Goal: Complete application form: Complete application form

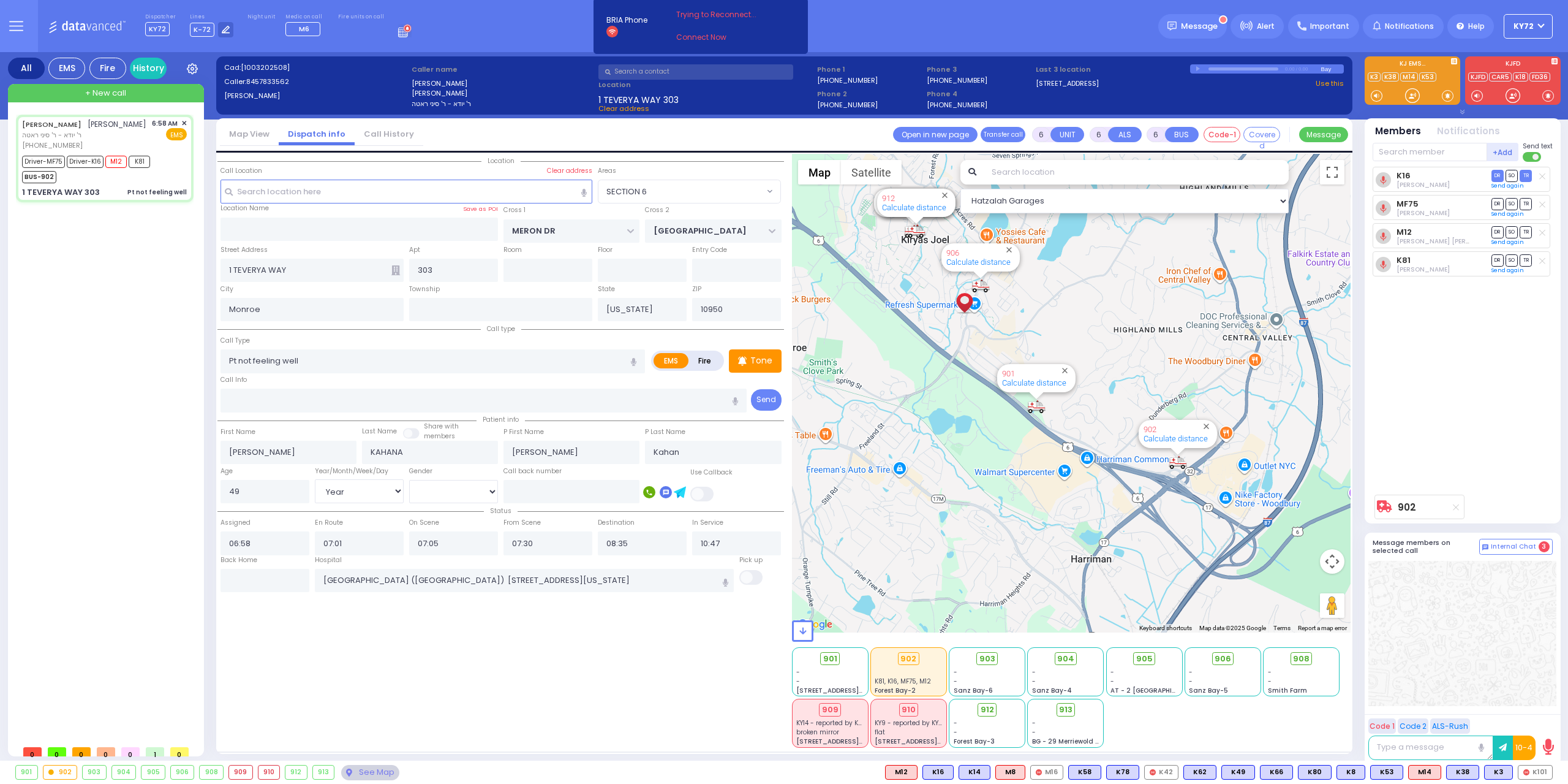
select select "SECTION 6"
select select "Year"
select select "[DEMOGRAPHIC_DATA]"
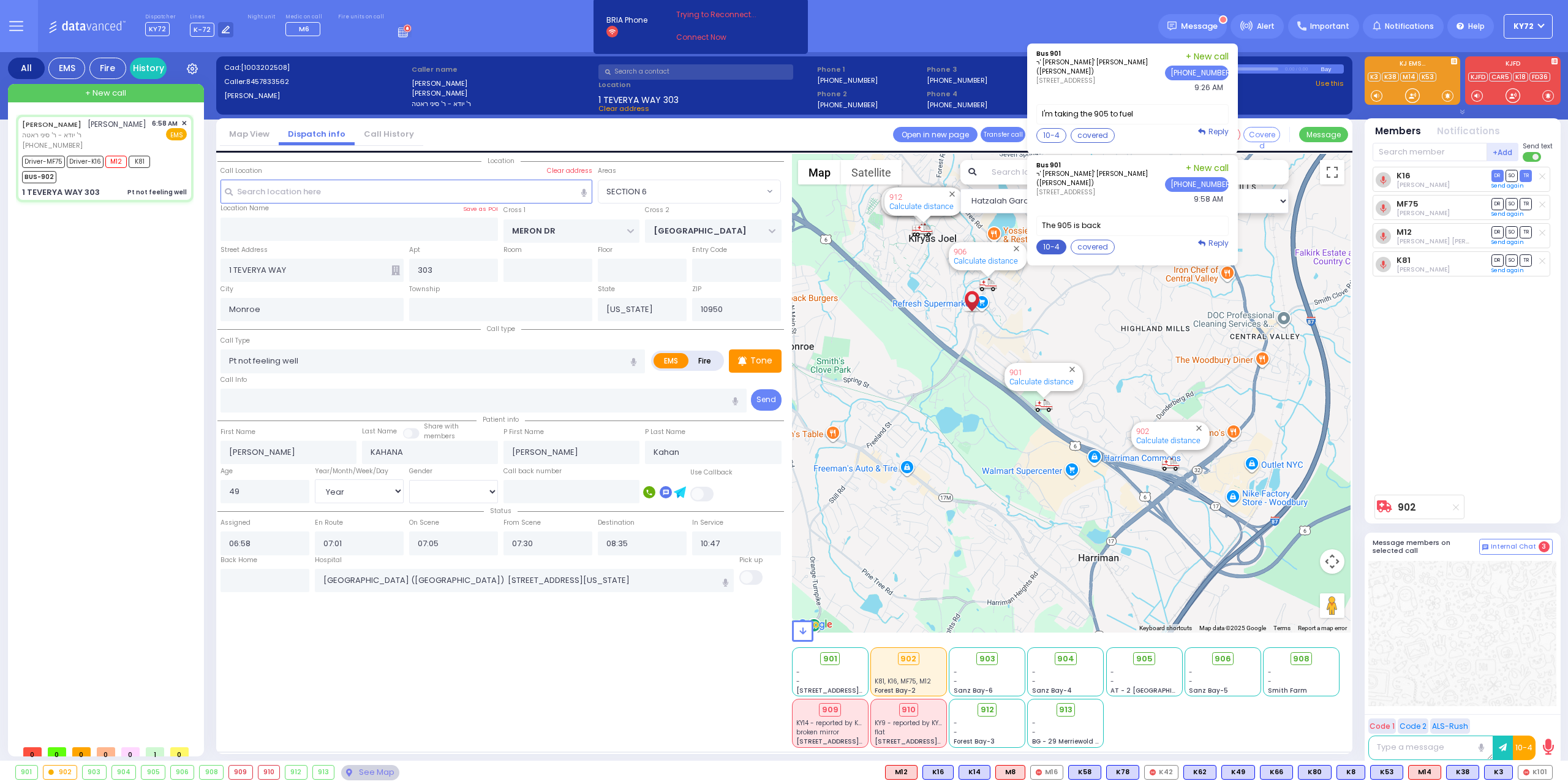
click at [1060, 252] on button "10-4" at bounding box center [1051, 246] width 30 height 14
type textarea "10-4 thank you"
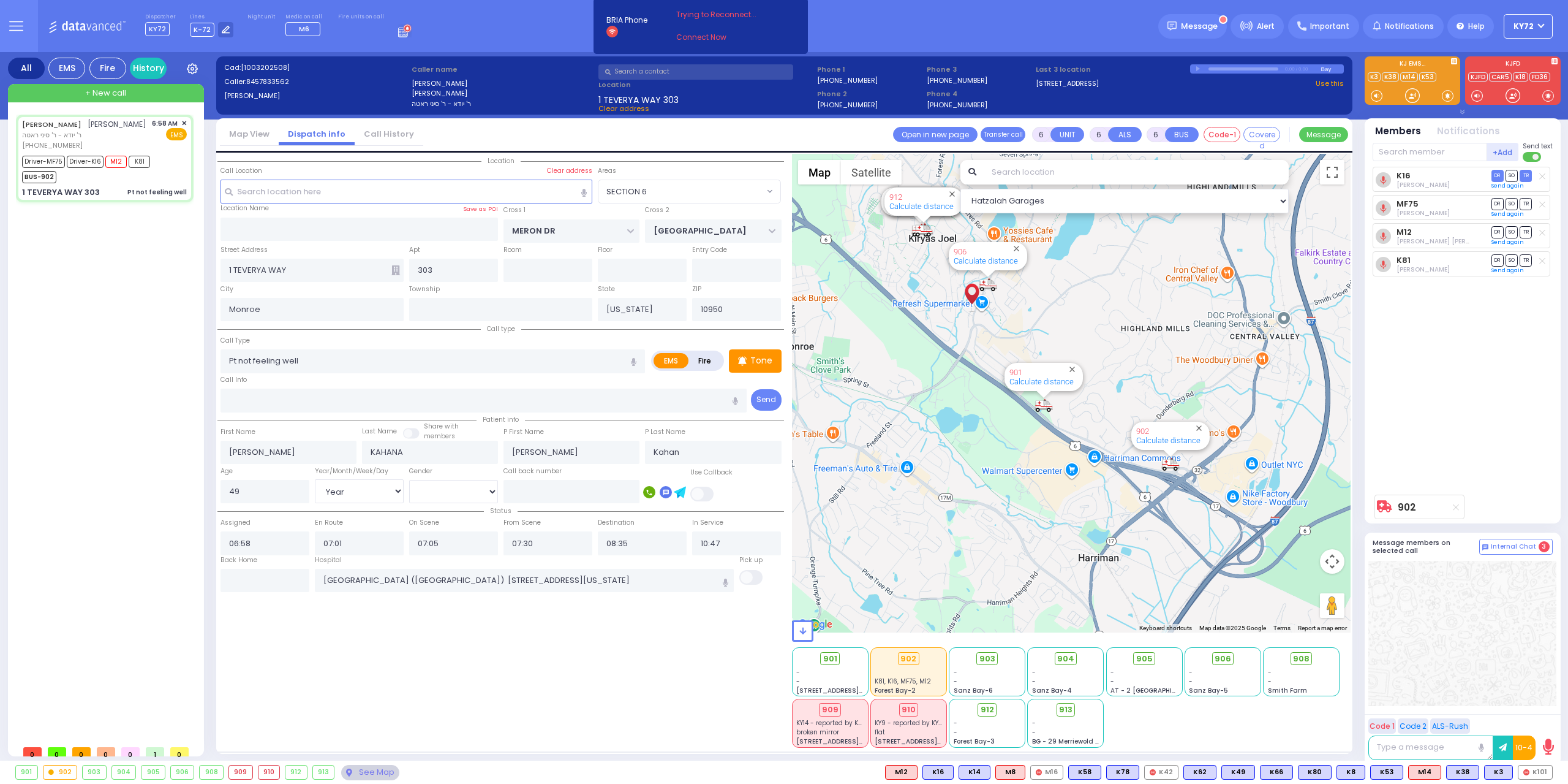
drag, startPoint x: 1213, startPoint y: 348, endPoint x: 1204, endPoint y: 351, distance: 9.5
click at [0, 0] on button "Send" at bounding box center [0, 0] width 0 height 0
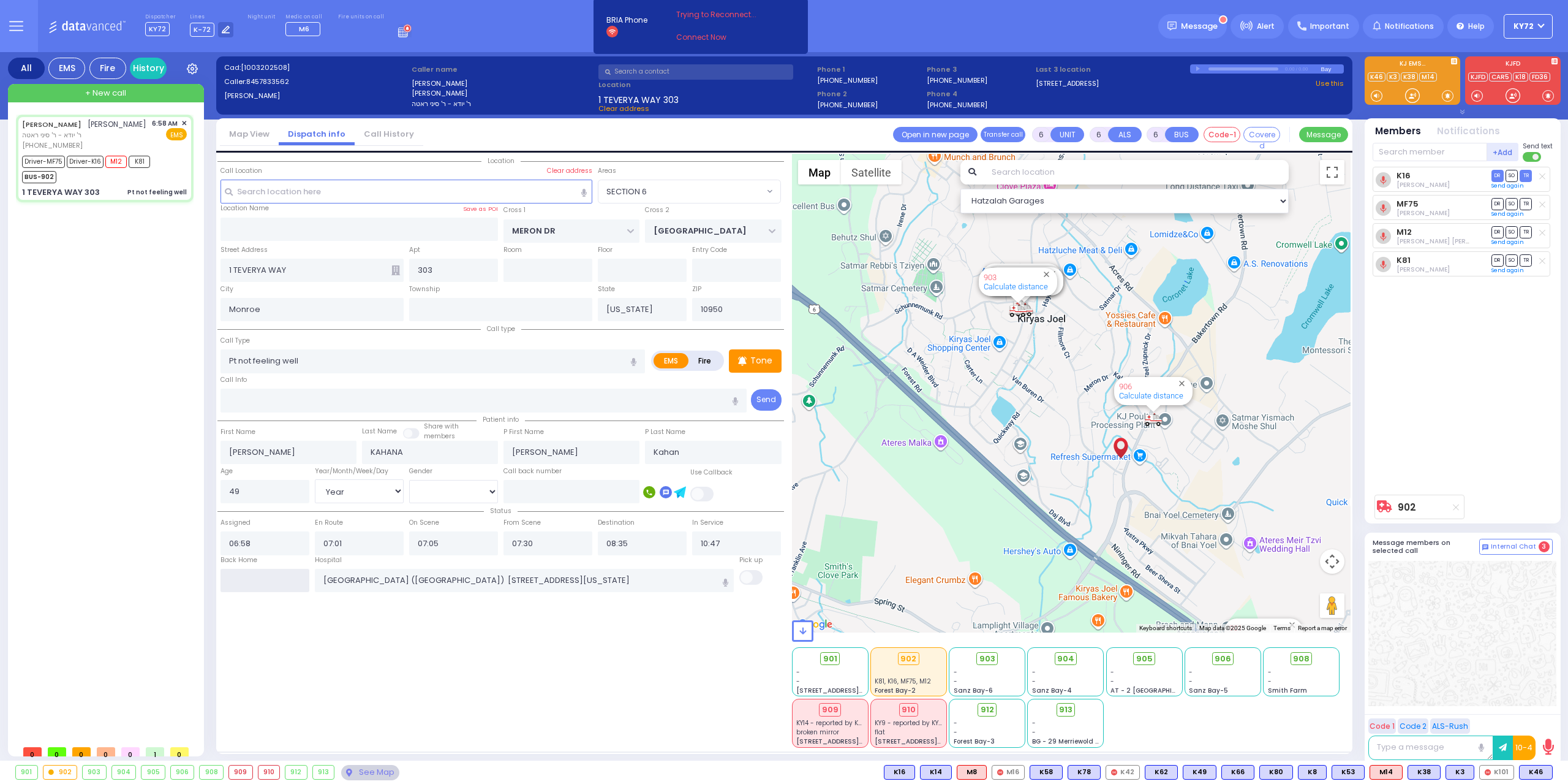
click at [286, 579] on input "text" at bounding box center [265, 580] width 89 height 24
click at [283, 592] on input "text" at bounding box center [265, 580] width 89 height 24
click at [283, 584] on input "text" at bounding box center [265, 580] width 89 height 24
click at [281, 584] on input "text" at bounding box center [265, 580] width 89 height 24
type input "10:20"
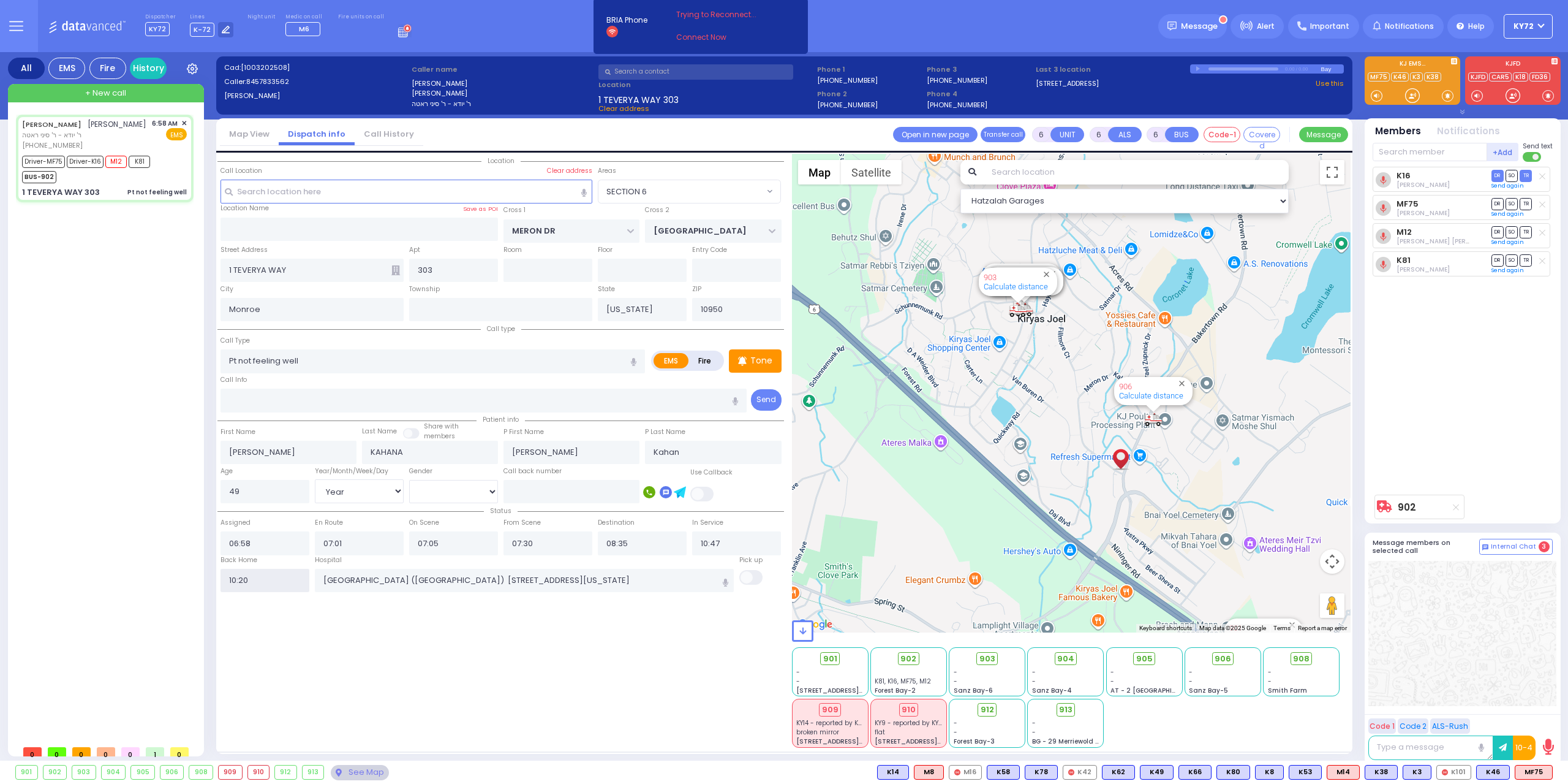
select select
radio input "true"
select select
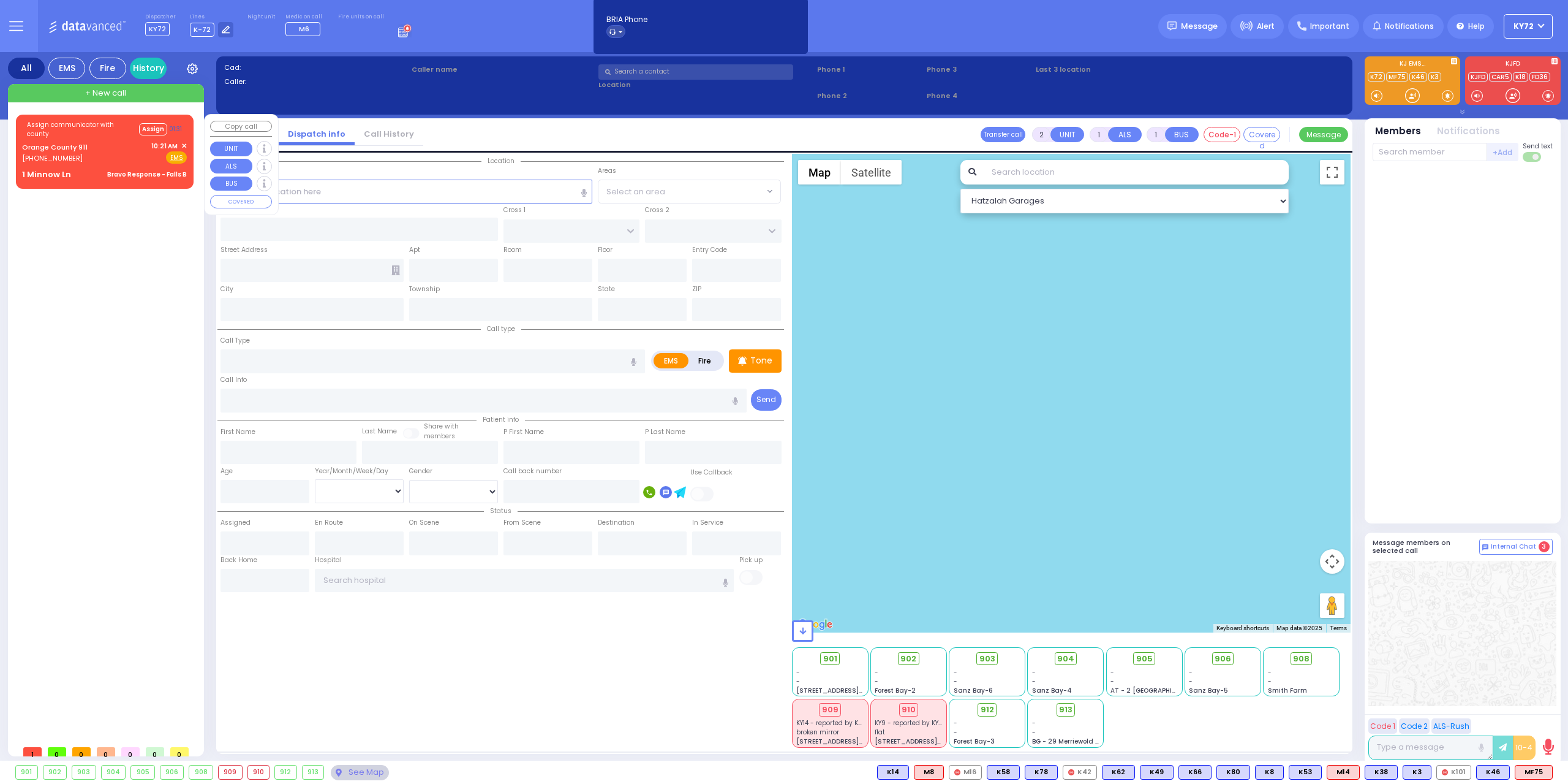
click at [87, 169] on div "1 Minnow [PERSON_NAME] Response - Falls B" at bounding box center [104, 175] width 165 height 12
type input "6"
select select
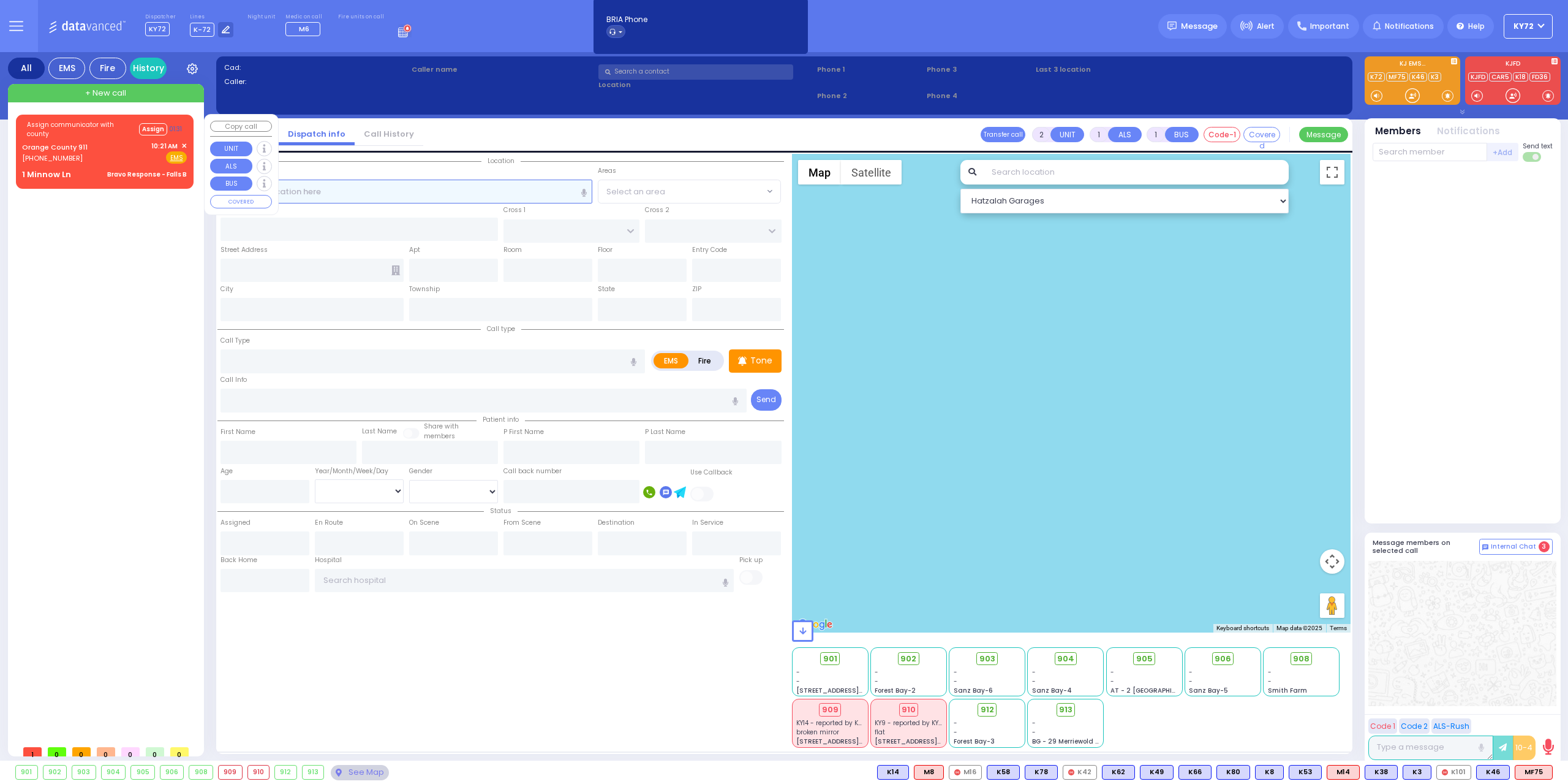
type input "Bravo Response - Falls B"
radio input "true"
type input "Nature: : Bravo Response - Falls B Address: : [GEOGRAPHIC_DATA]: : [GEOGRAPHIC_…"
select select
select select "Hatzalah Garages"
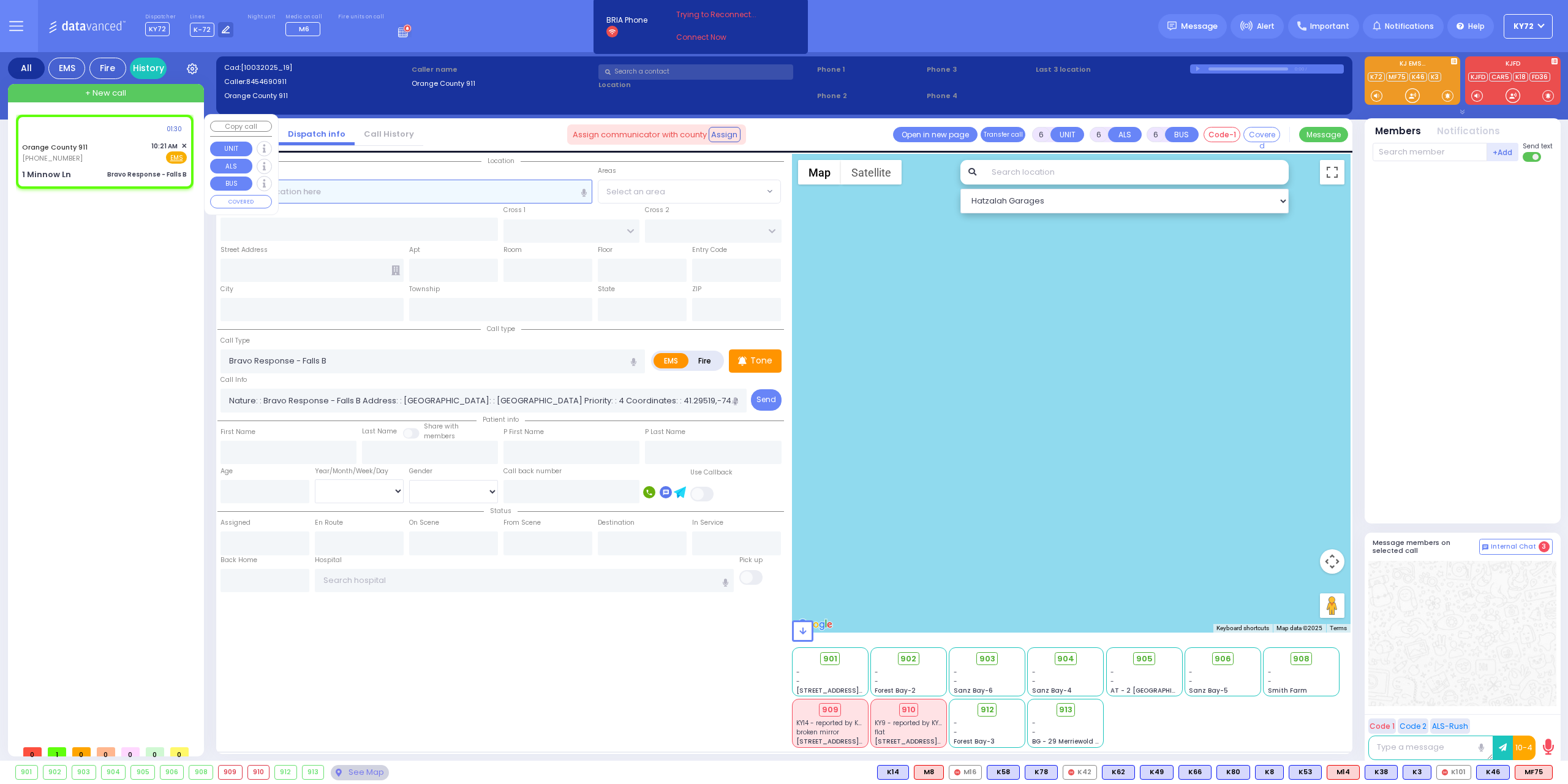
type input "1 Minnow Ln"
type input "Monroe"
type input "[US_STATE]"
type input "10950"
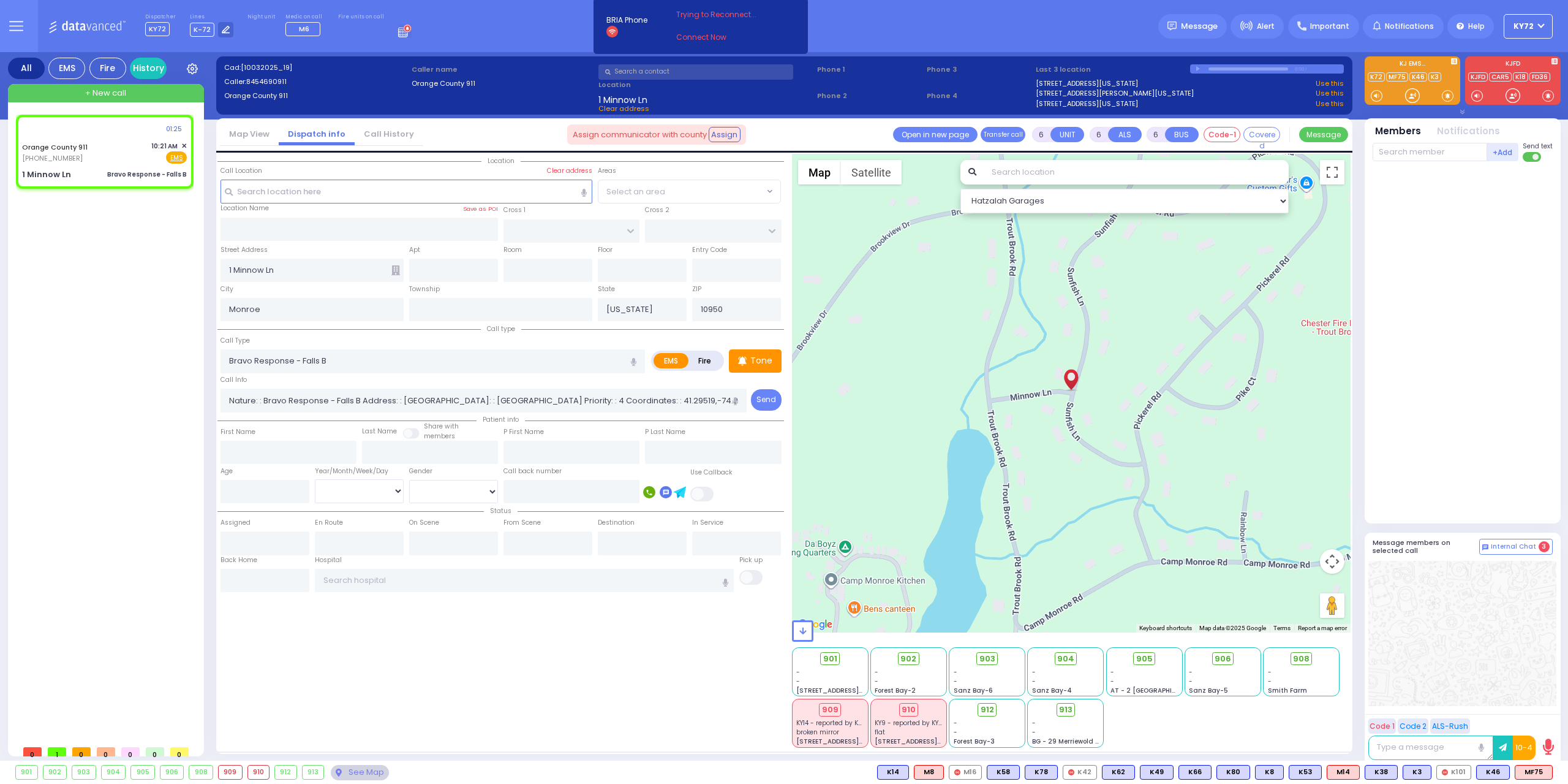
click at [1409, 87] on div at bounding box center [1412, 96] width 40 height 18
click at [1417, 99] on div at bounding box center [1413, 96] width 12 height 12
click at [1420, 94] on div at bounding box center [1412, 96] width 40 height 18
click at [1413, 100] on div at bounding box center [1413, 96] width 12 height 12
click at [1411, 98] on div at bounding box center [1413, 96] width 12 height 12
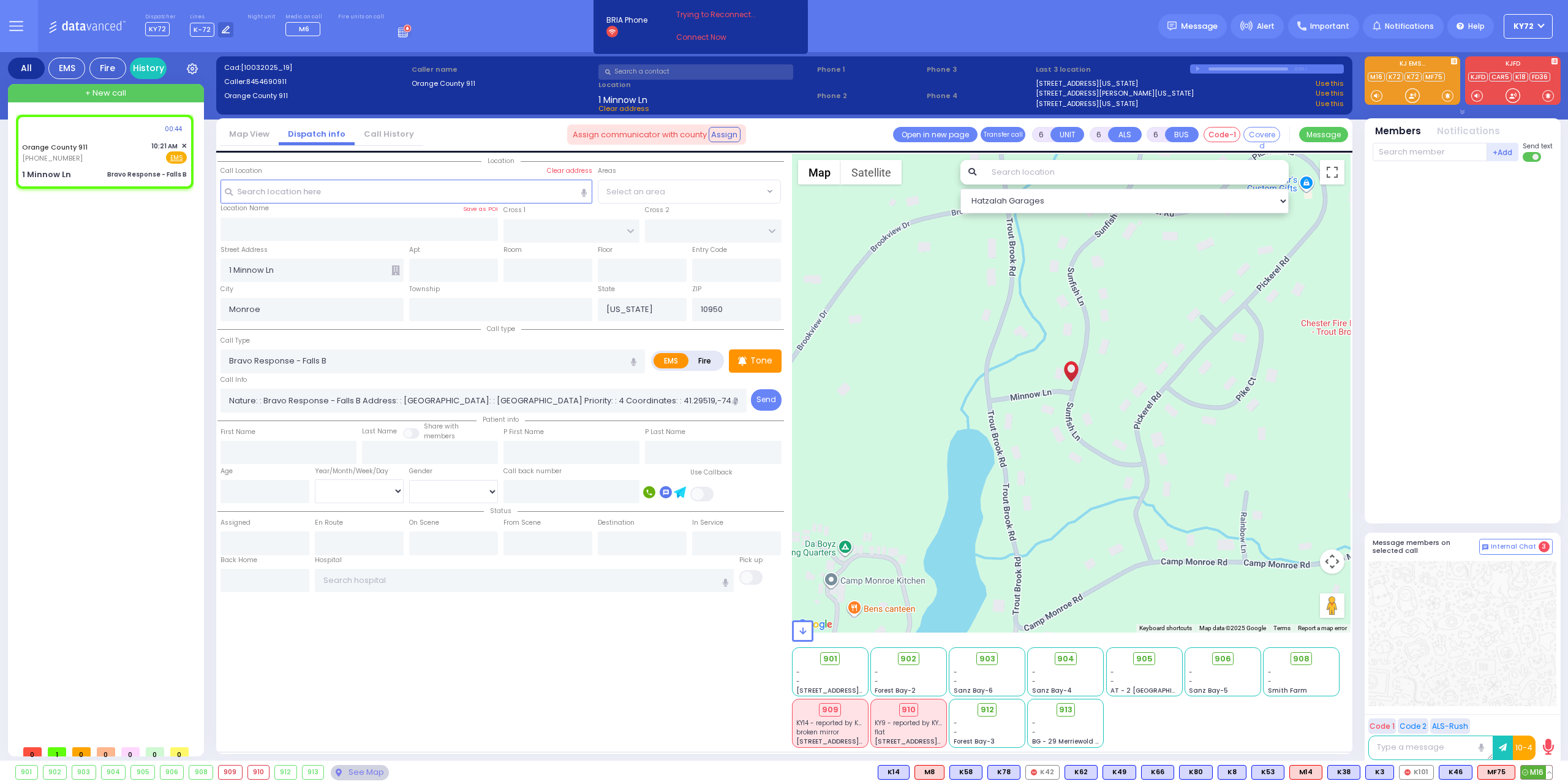
click at [1542, 773] on span "M16" at bounding box center [1536, 773] width 31 height 14
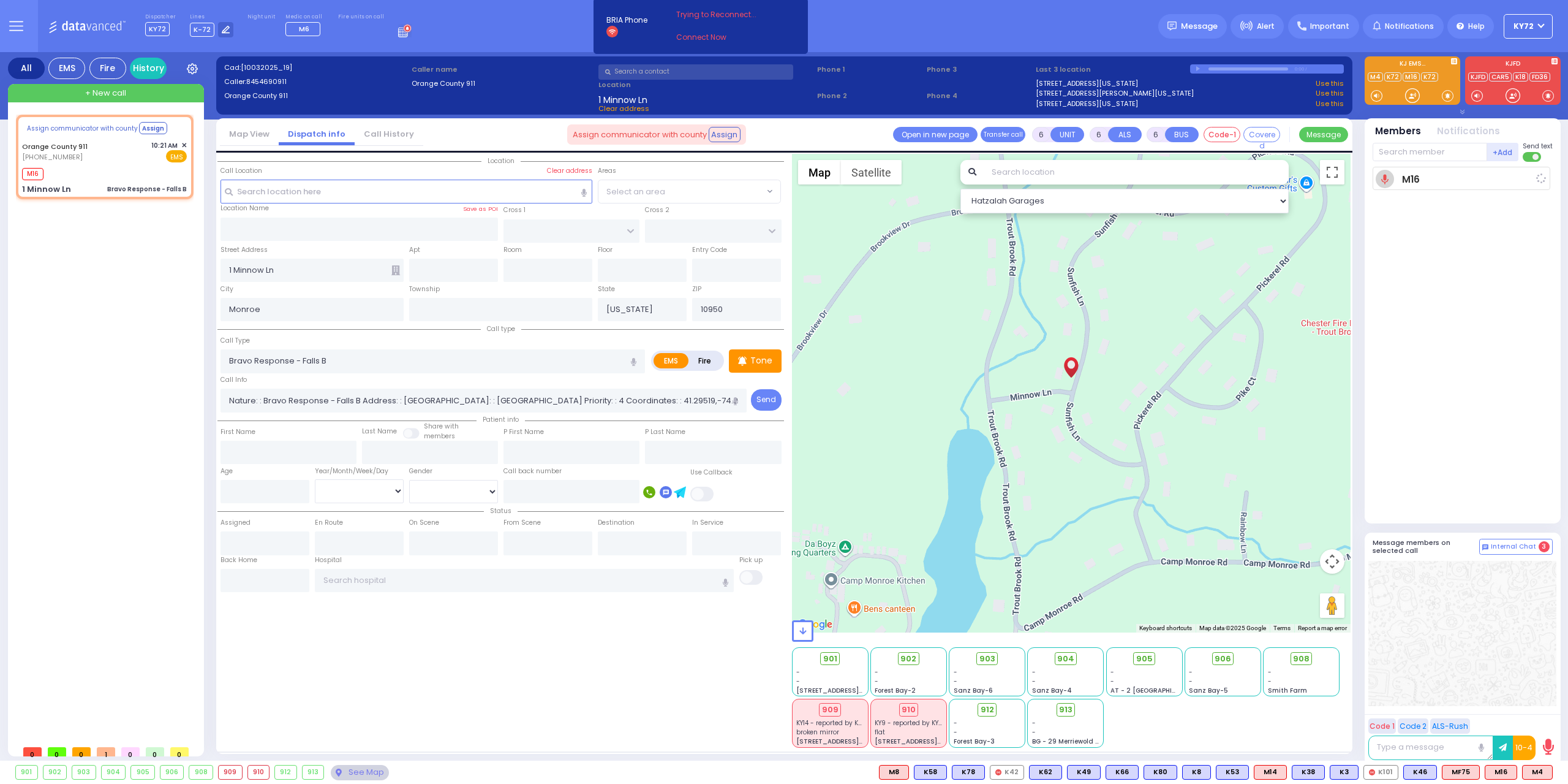
select select
radio input "true"
select select
type input "10:22"
select select "Hatzalah Garages"
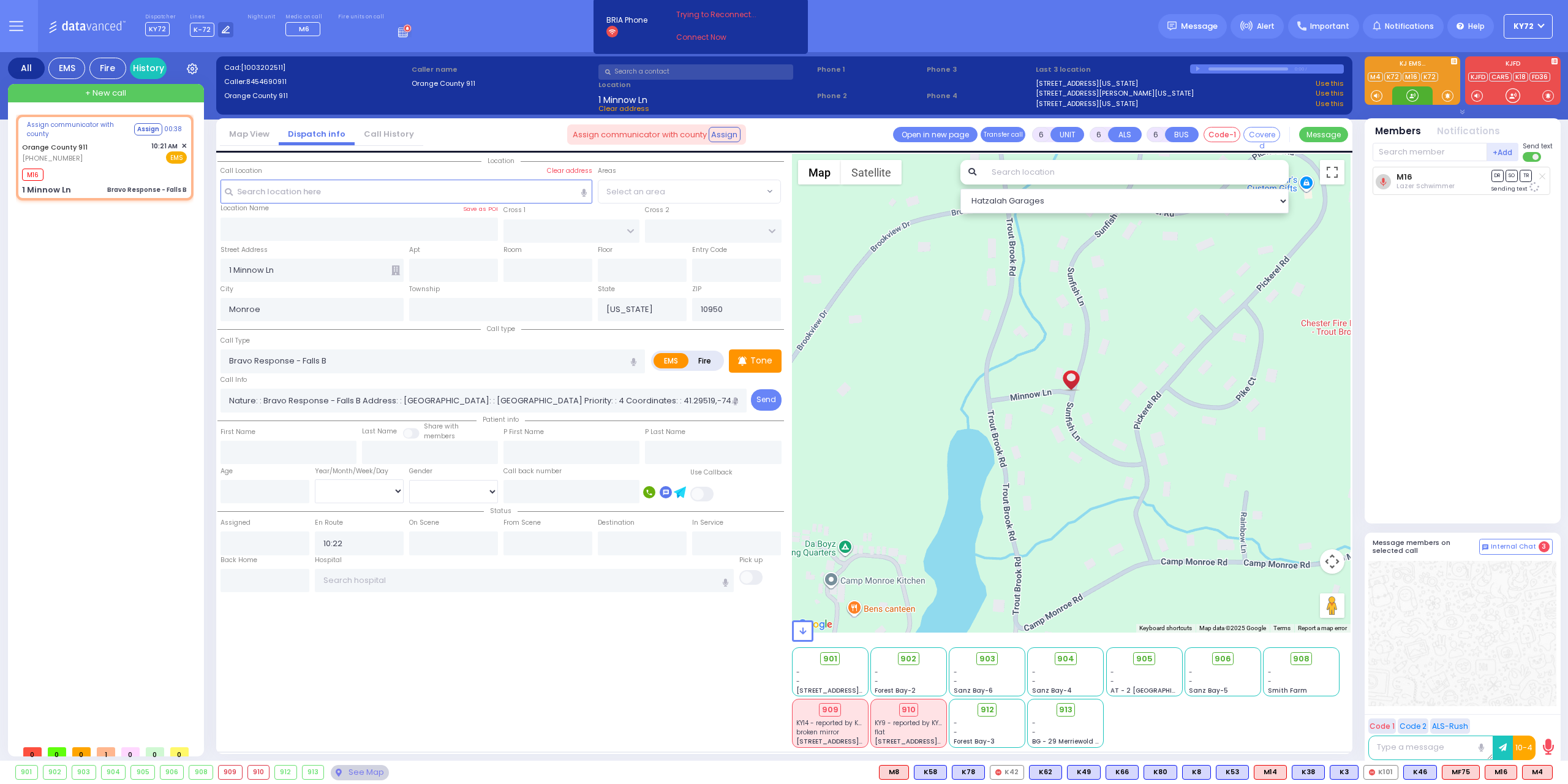
click at [1407, 97] on div at bounding box center [1413, 96] width 12 height 12
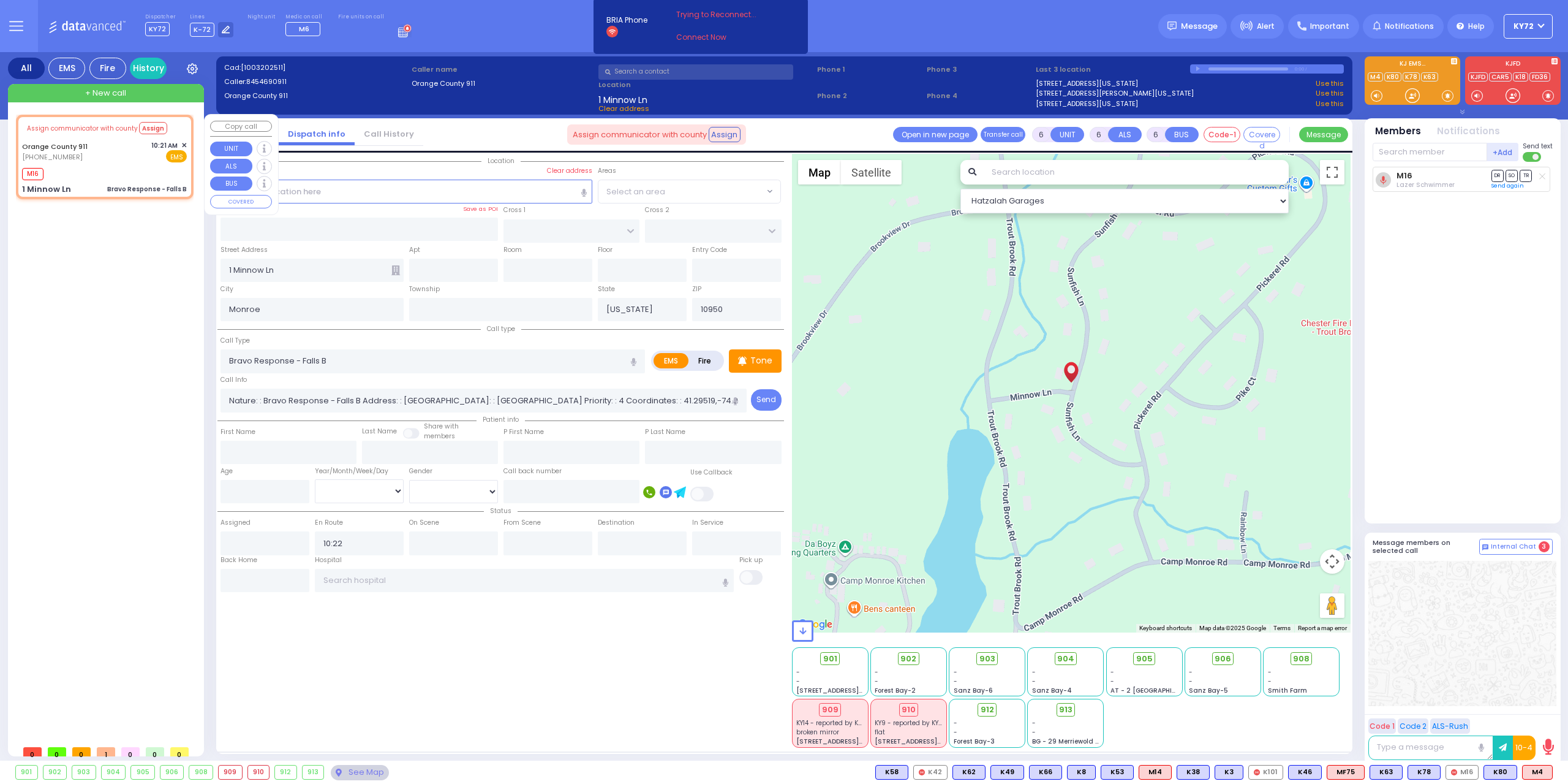
click at [120, 163] on div "Assign communicator with county Assign [GEOGRAPHIC_DATA] 911 [PHONE_NUMBER] 10:…" at bounding box center [104, 157] width 173 height 81
select select
radio input "true"
select select
select select "Hatzalah Garages"
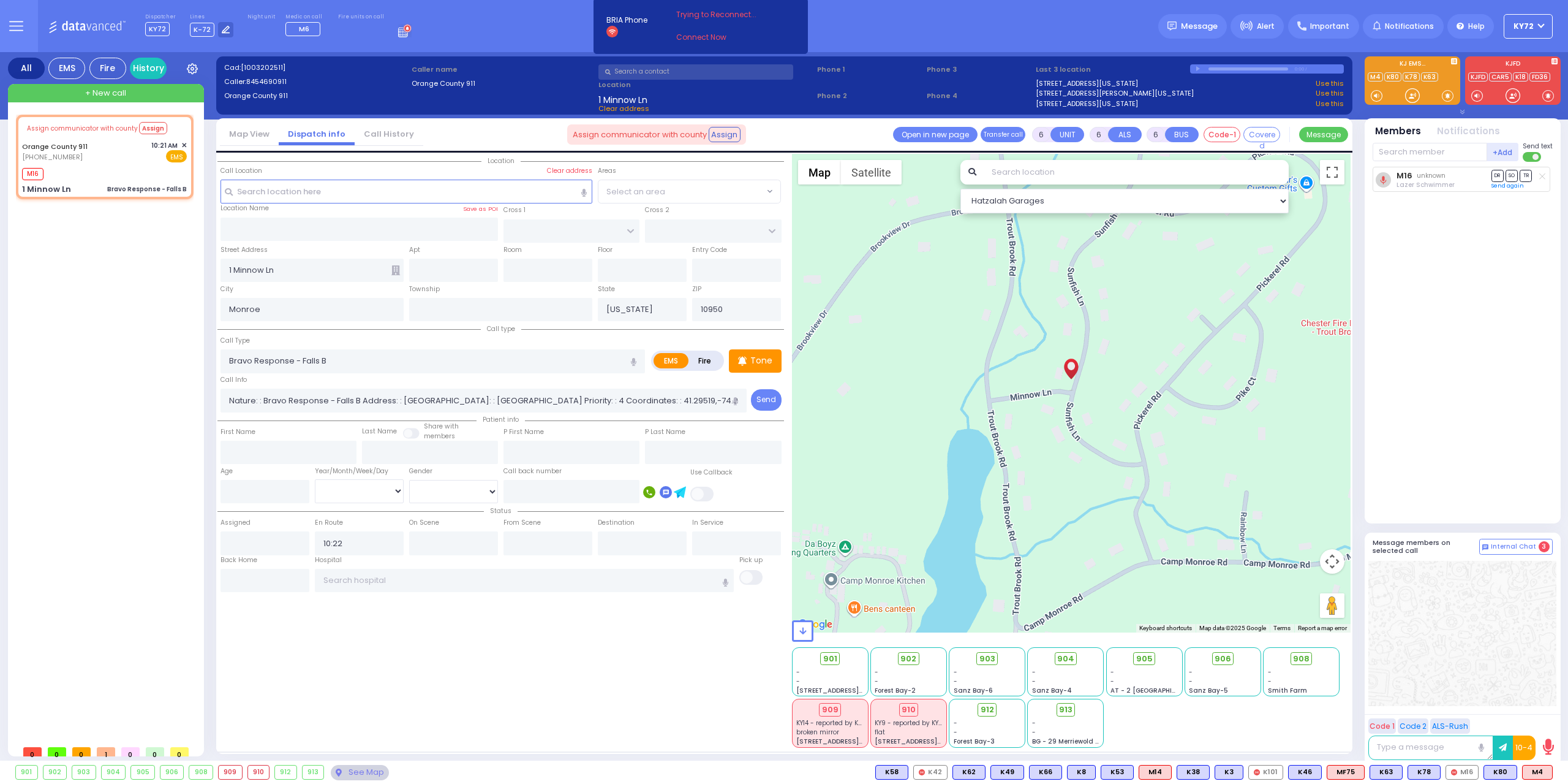
click at [267, 566] on div "Back Home" at bounding box center [265, 562] width 89 height 14
click at [268, 581] on input "text" at bounding box center [265, 580] width 89 height 24
click at [268, 581] on input "text" at bounding box center [265, 580] width 89 height 24
type input "10:43"
select select
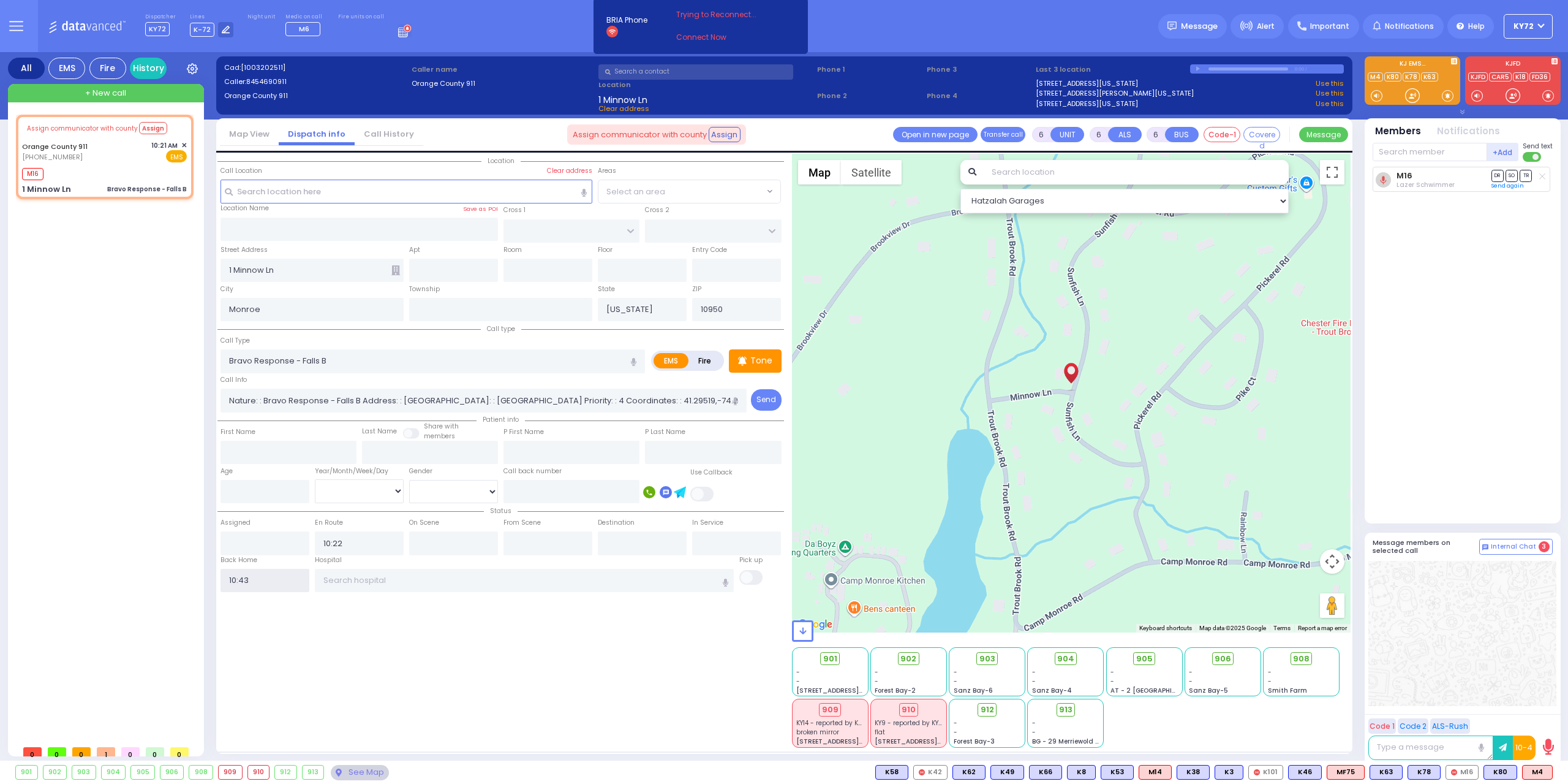
radio input "true"
select select
